Goal: Transaction & Acquisition: Purchase product/service

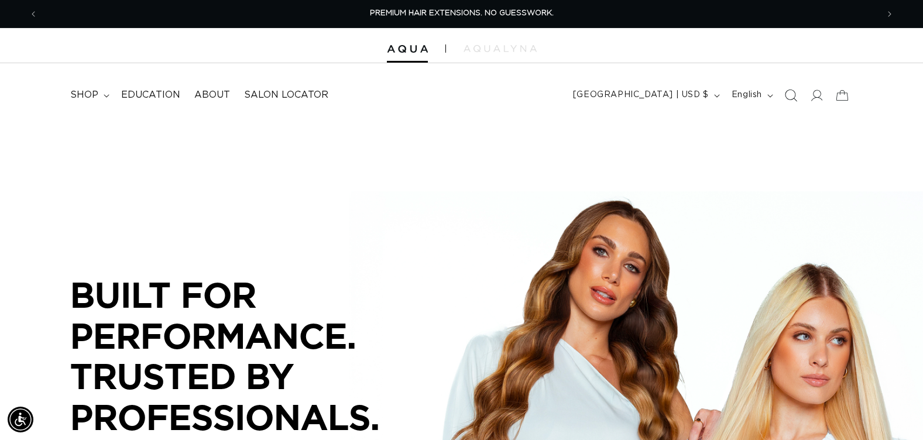
click at [787, 96] on icon "Search" at bounding box center [790, 95] width 12 height 12
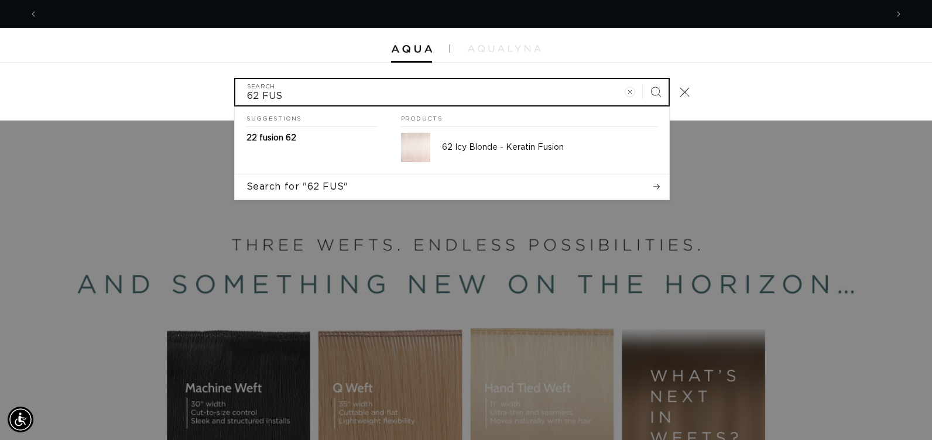
scroll to position [0, 1698]
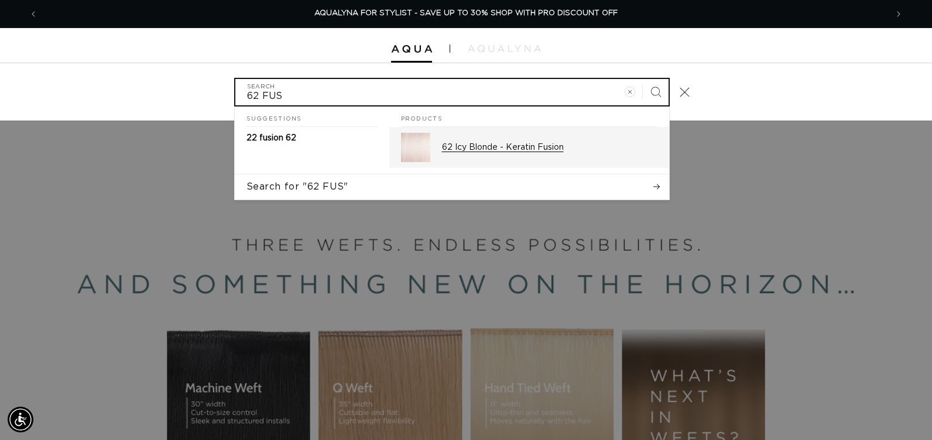
type input "62 FUS"
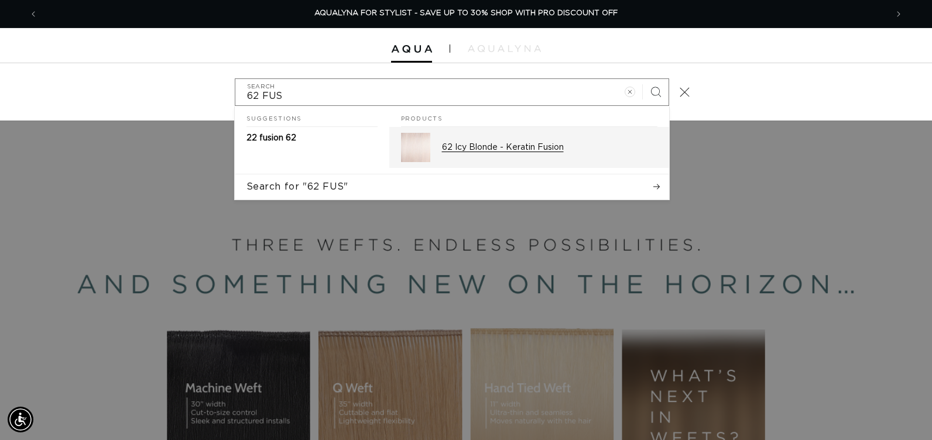
click at [544, 148] on p "62 Icy Blonde - Keratin Fusion" at bounding box center [549, 147] width 215 height 11
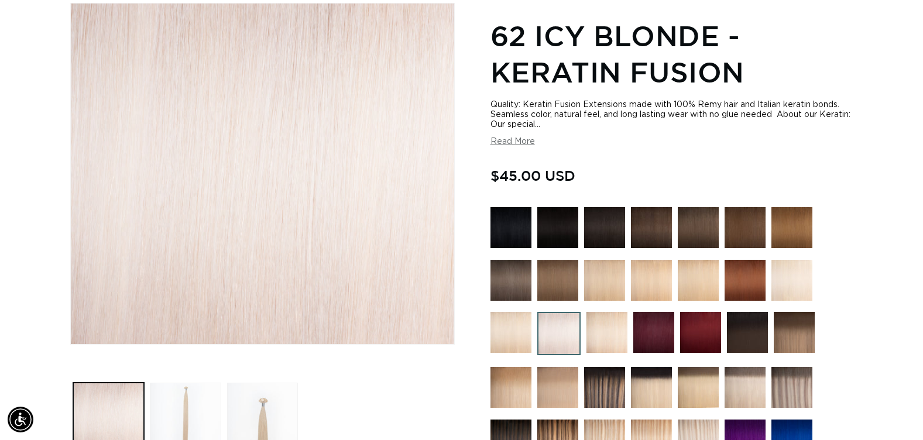
scroll to position [176, 0]
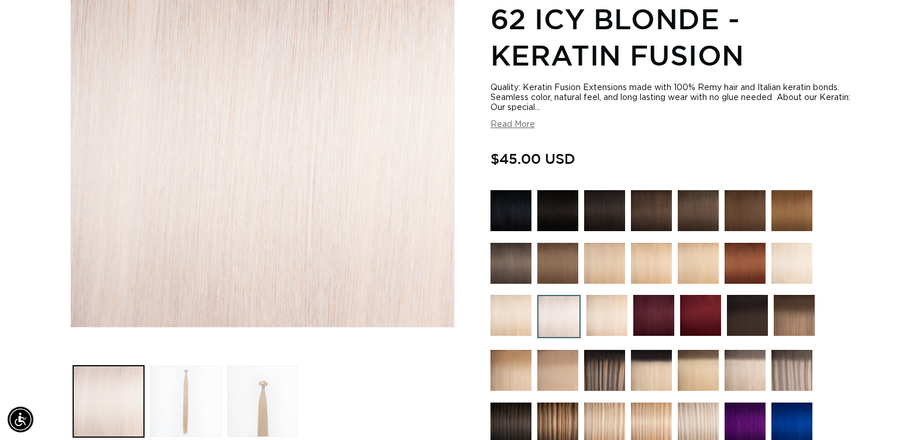
click at [19, 220] on div "Home 62 Icy Blonde - Keratin Fusion Skip to product information Open media 1 in…" at bounding box center [461, 397] width 923 height 892
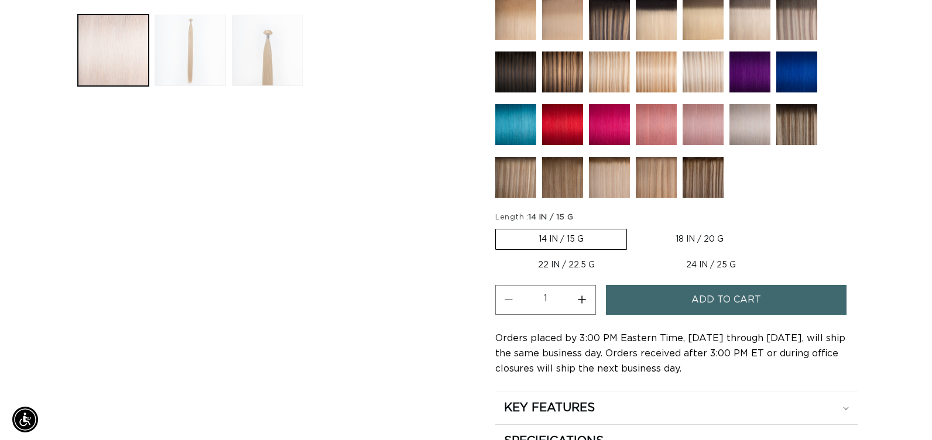
scroll to position [0, 1680]
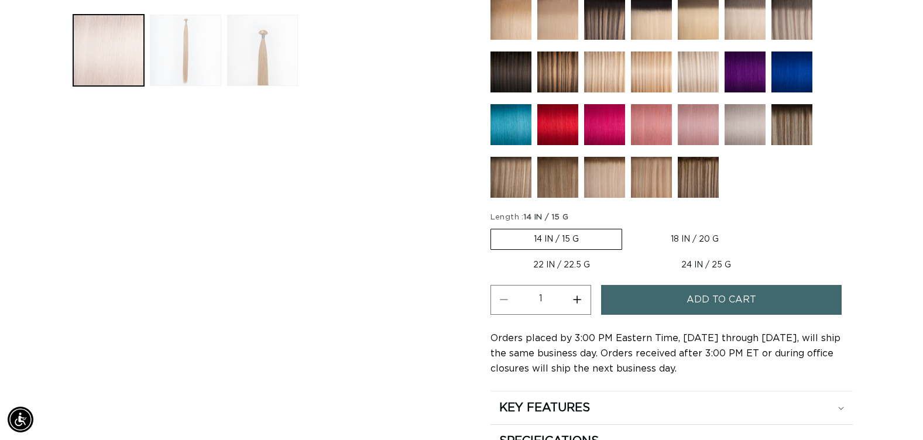
click at [613, 297] on button "Add to cart" at bounding box center [721, 300] width 241 height 30
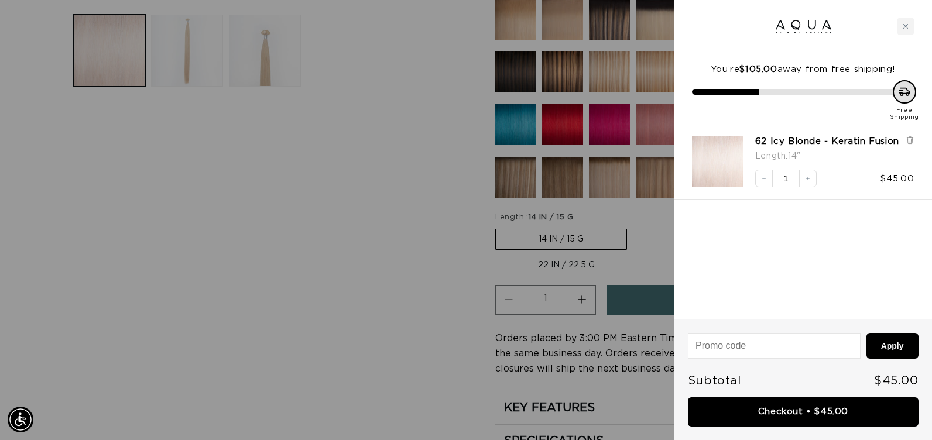
scroll to position [0, 1698]
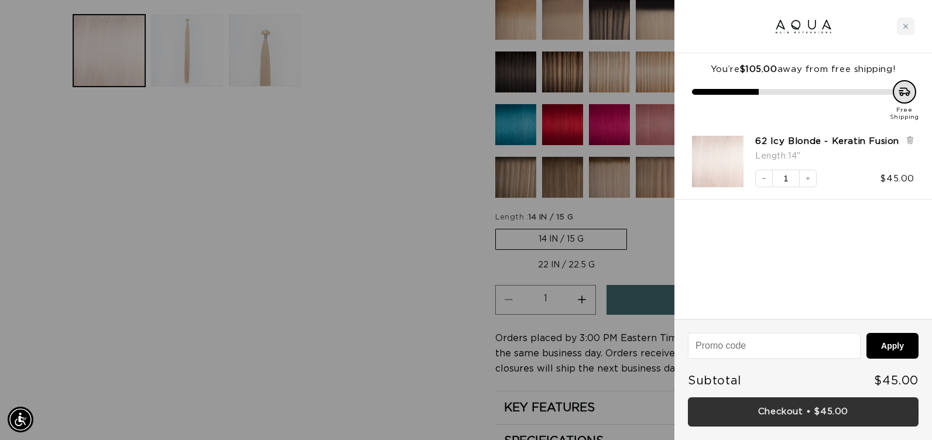
click at [690, 406] on link "Checkout • $45.00" at bounding box center [803, 412] width 231 height 30
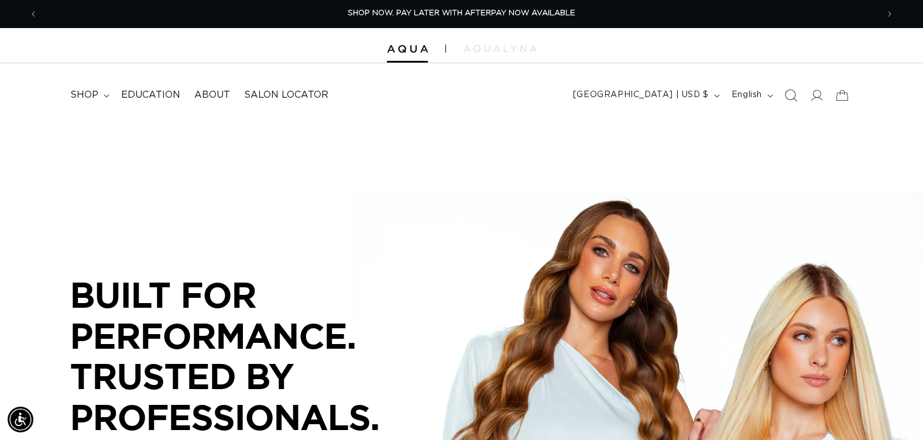
click at [787, 93] on icon "Search" at bounding box center [790, 95] width 12 height 12
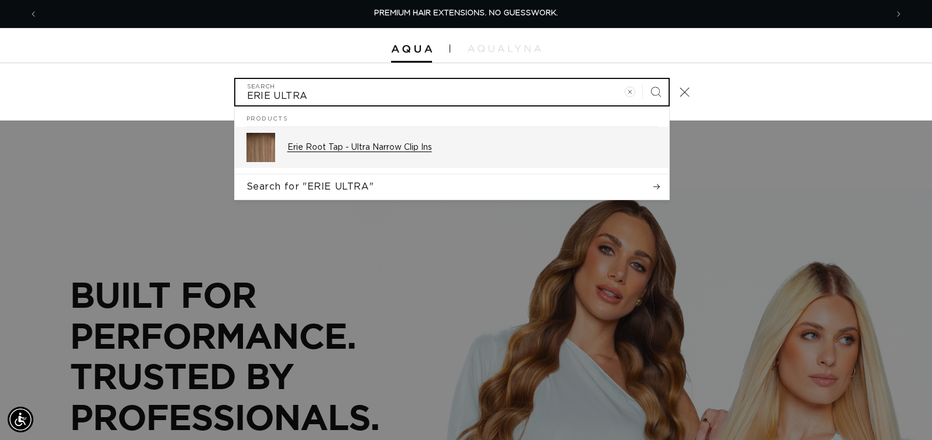
type input "ERIE ULTRA"
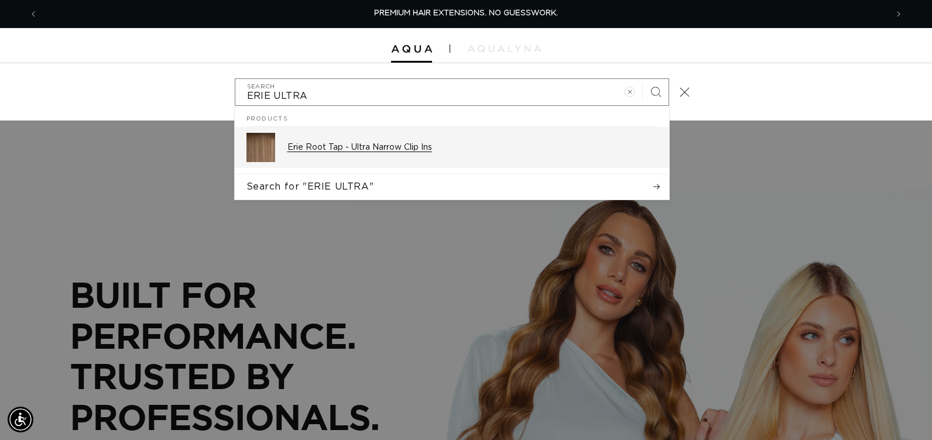
click at [542, 135] on div "Erie Root Tap - Ultra Narrow Clip Ins" at bounding box center [472, 147] width 370 height 29
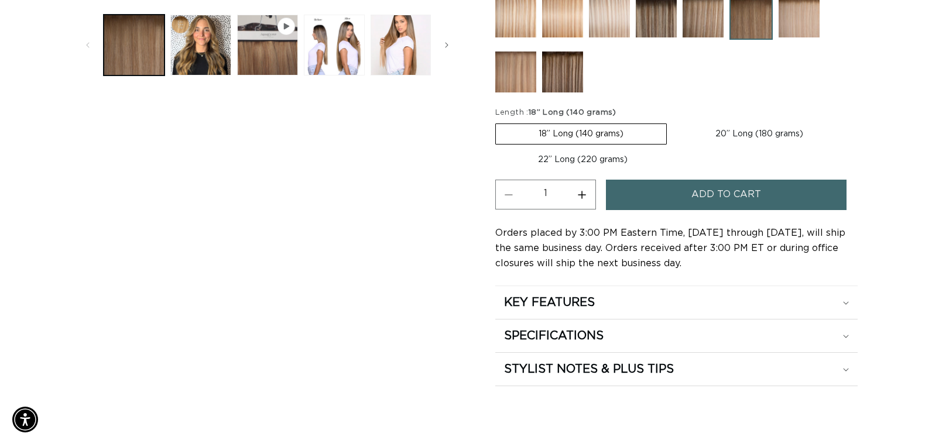
scroll to position [0, 840]
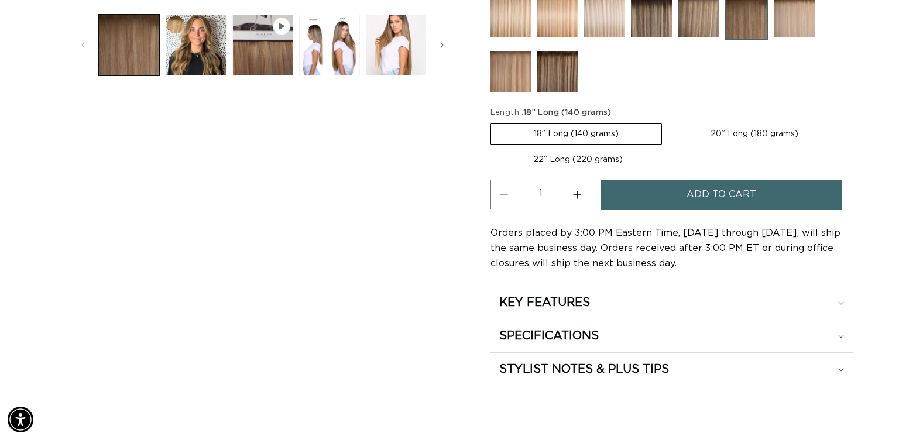
click at [664, 199] on button "Add to cart" at bounding box center [721, 195] width 241 height 30
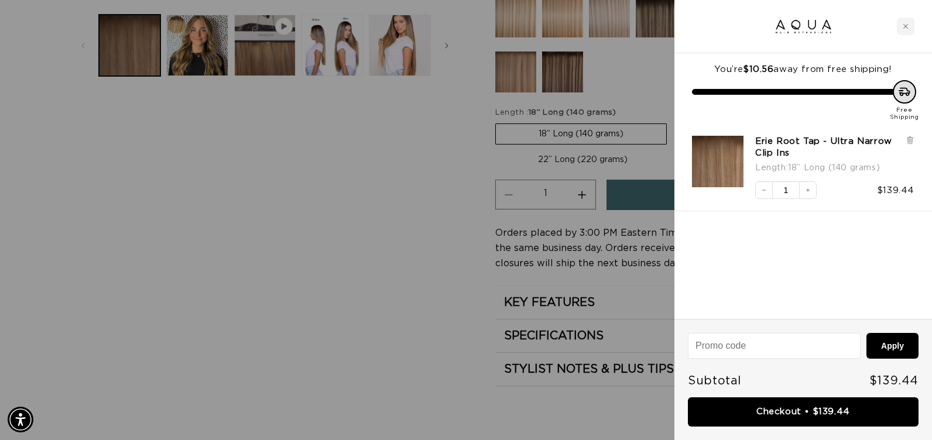
scroll to position [0, 1698]
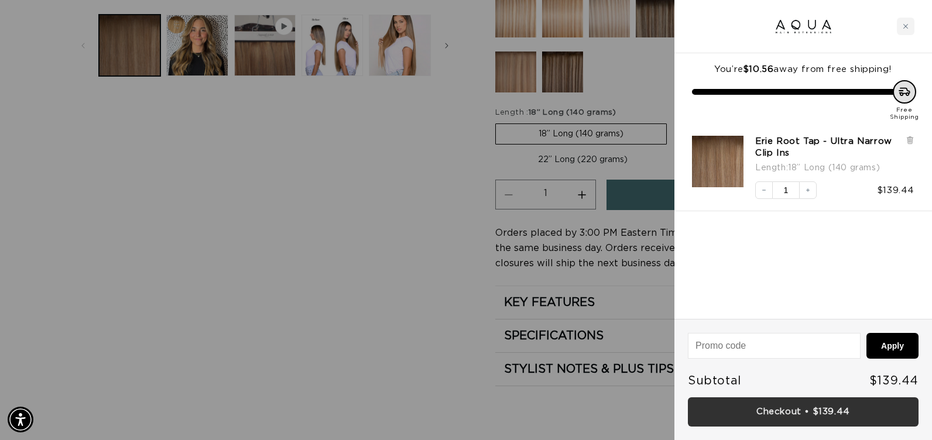
click at [690, 409] on link "Checkout • $139.44" at bounding box center [803, 412] width 231 height 30
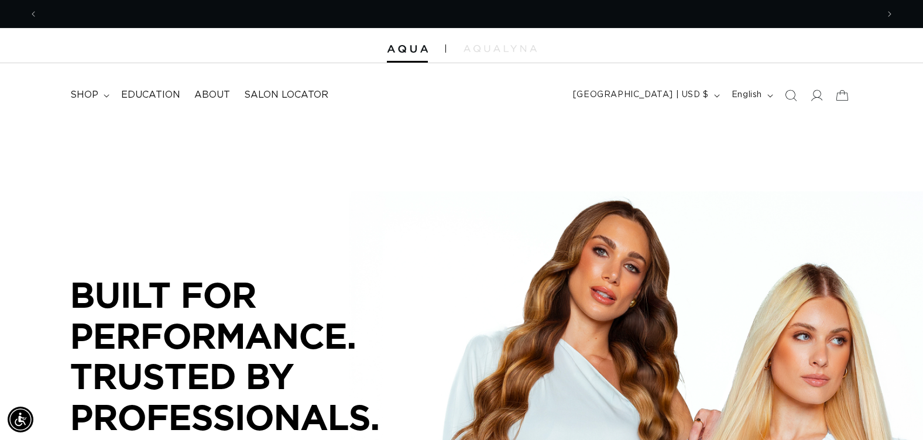
scroll to position [0, 840]
click at [794, 96] on icon "Search" at bounding box center [790, 95] width 12 height 12
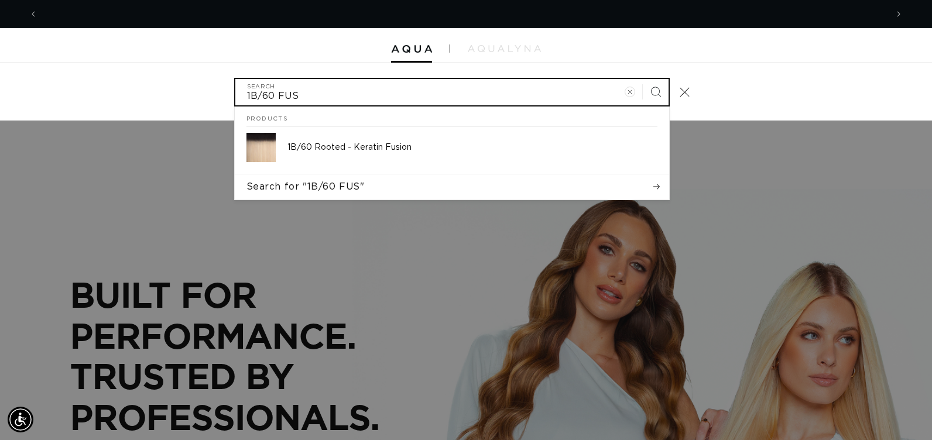
scroll to position [0, 849]
type input "1B/60 FUS"
click at [643, 79] on button "Search" at bounding box center [656, 92] width 26 height 26
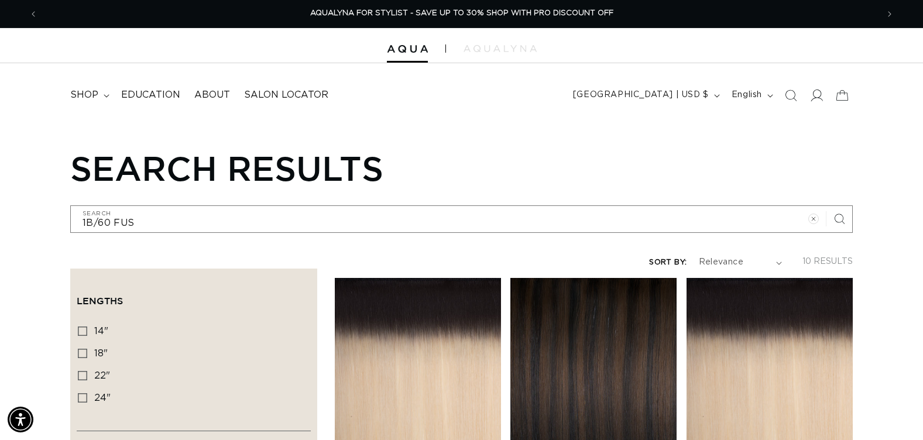
click at [815, 93] on icon at bounding box center [816, 95] width 12 height 12
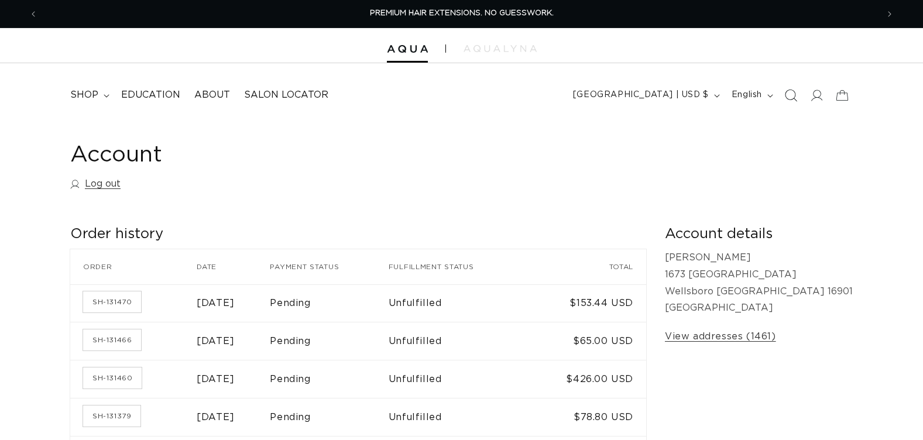
click at [789, 100] on icon "Search" at bounding box center [792, 96] width 12 height 12
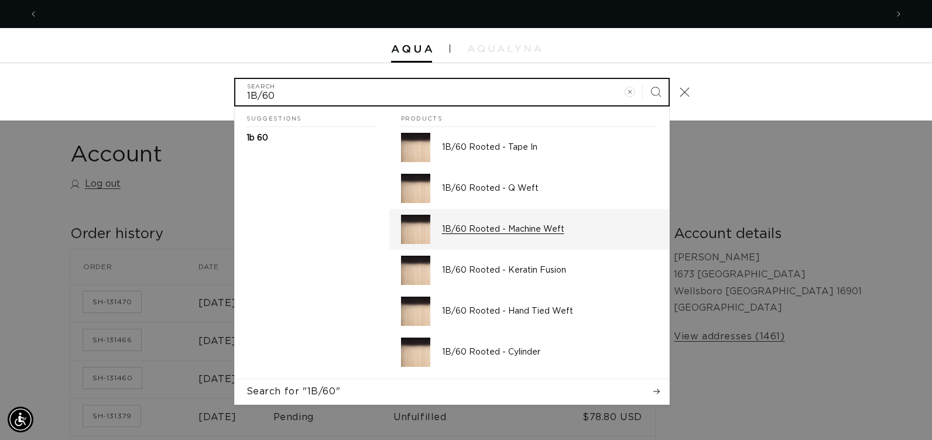
scroll to position [0, 849]
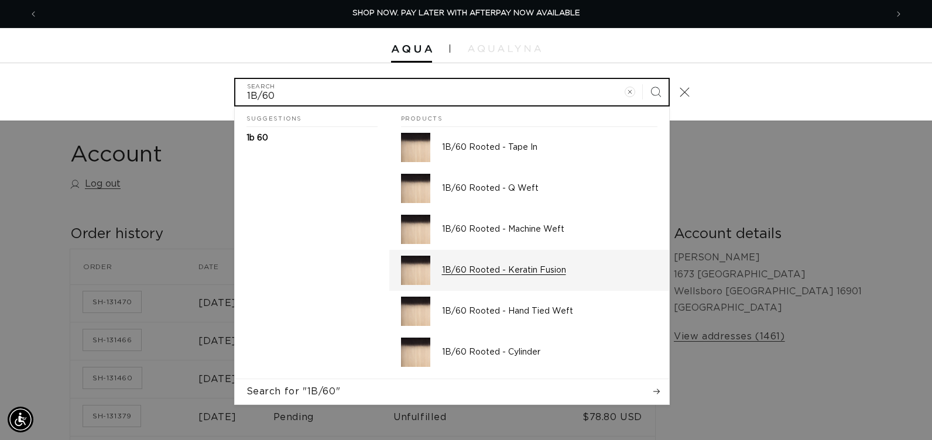
type input "1B/60"
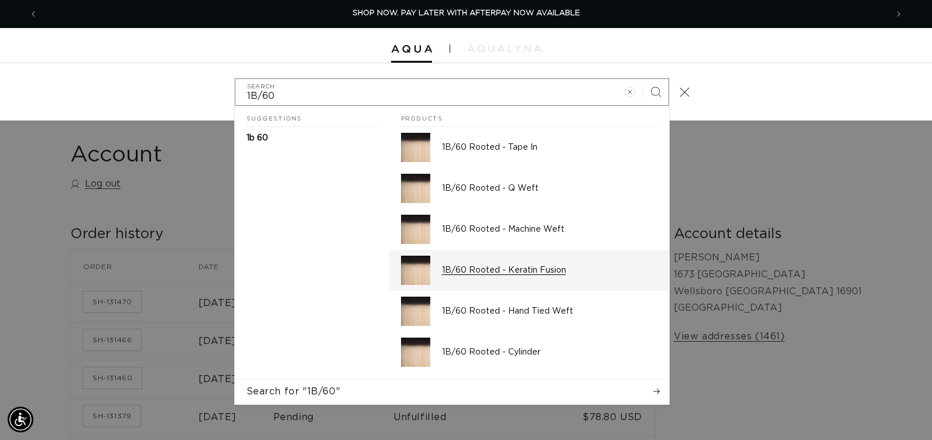
click at [552, 264] on div "1B/60 Rooted - Keratin Fusion" at bounding box center [549, 270] width 215 height 29
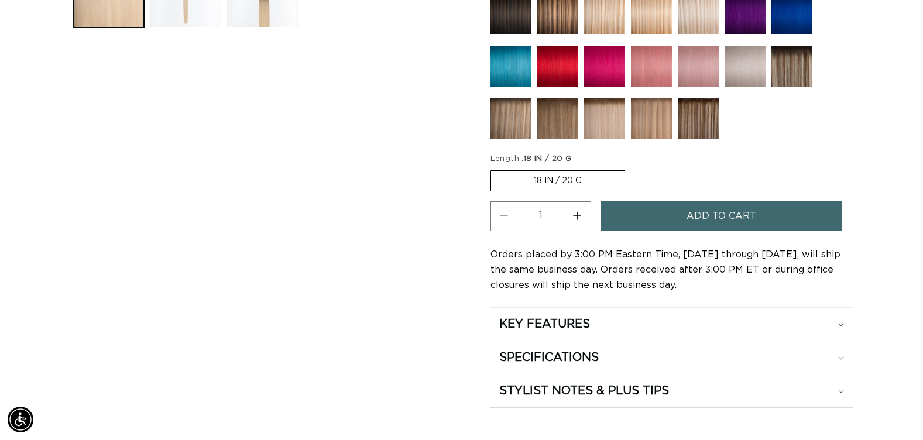
scroll to position [0, 840]
click at [578, 217] on button "Increase quantity for 1B/60 Rooted - Keratin Fusion" at bounding box center [577, 216] width 26 height 30
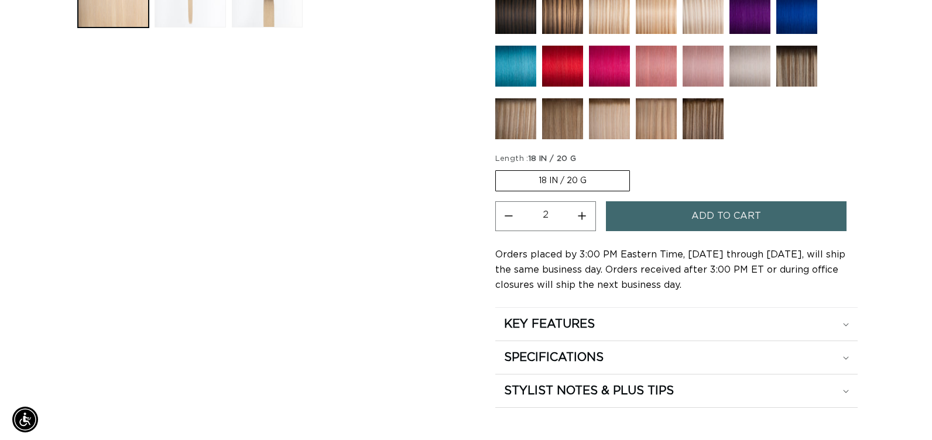
scroll to position [0, 1680]
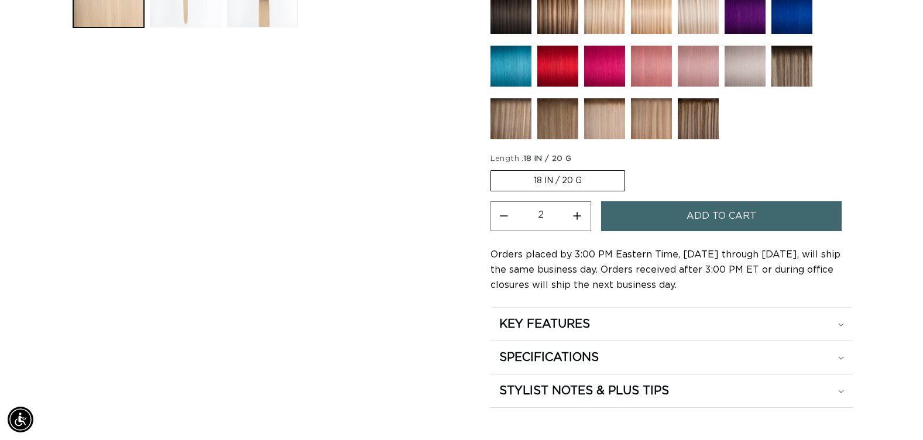
click at [578, 217] on button "Increase quantity for 1B/60 Rooted - Keratin Fusion" at bounding box center [577, 216] width 26 height 30
type input "3"
click at [656, 215] on button "Add to cart" at bounding box center [721, 216] width 241 height 30
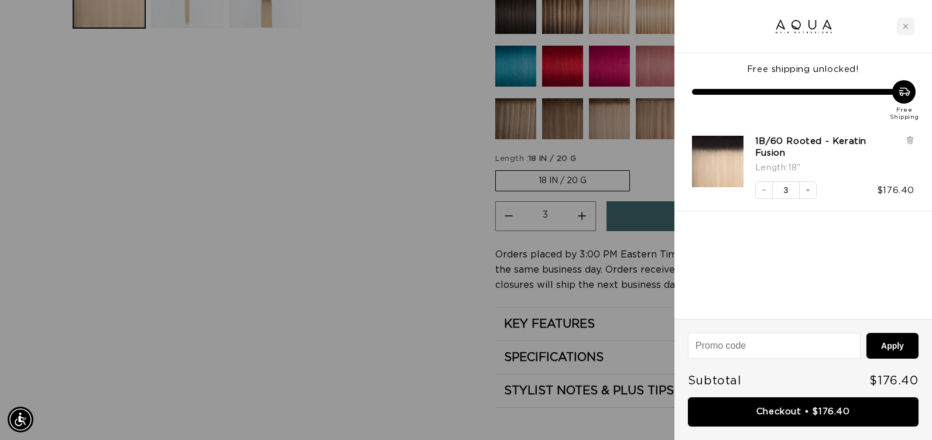
scroll to position [0, 849]
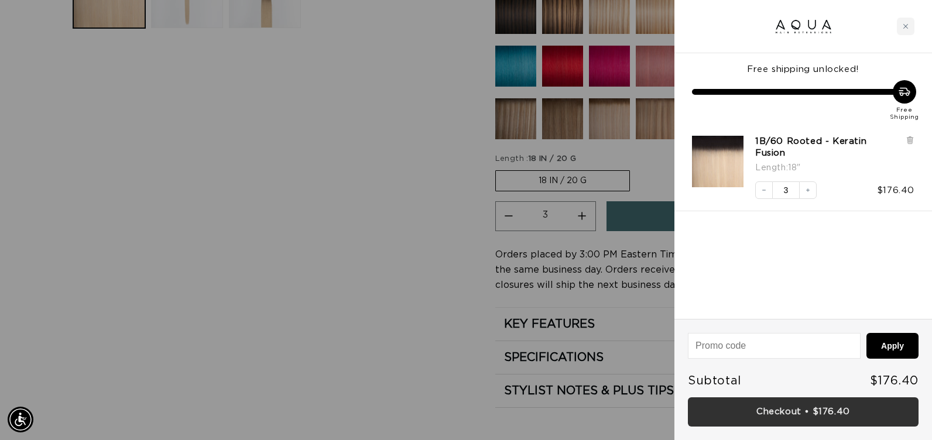
click at [693, 406] on link "Checkout • $176.40" at bounding box center [803, 412] width 231 height 30
click at [691, 400] on link "Checkout • $176.40" at bounding box center [803, 412] width 231 height 30
